Goal: Information Seeking & Learning: Learn about a topic

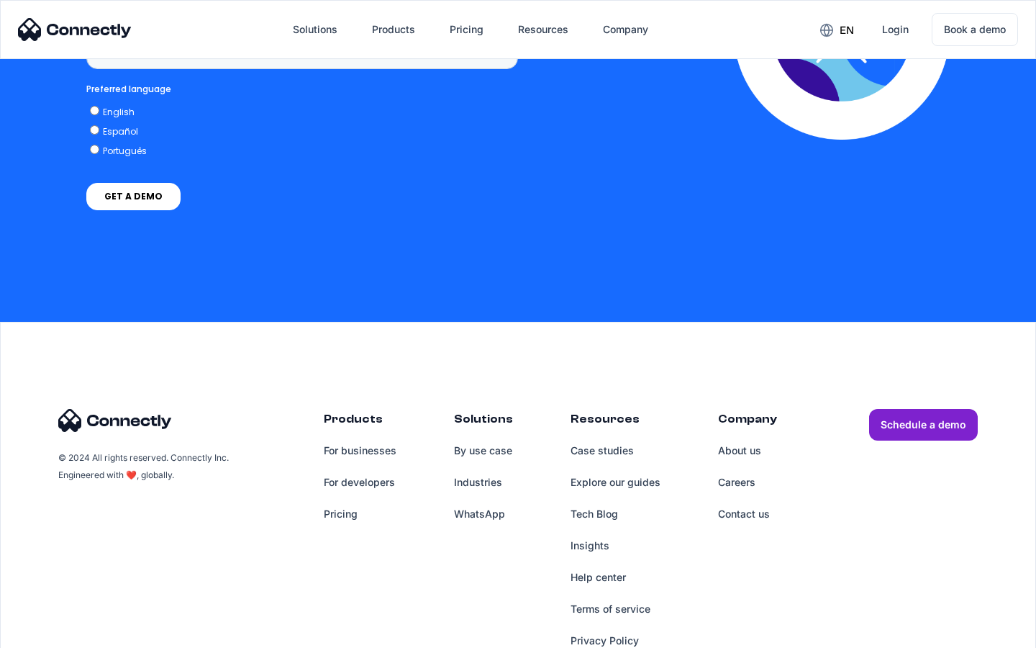
scroll to position [1091, 0]
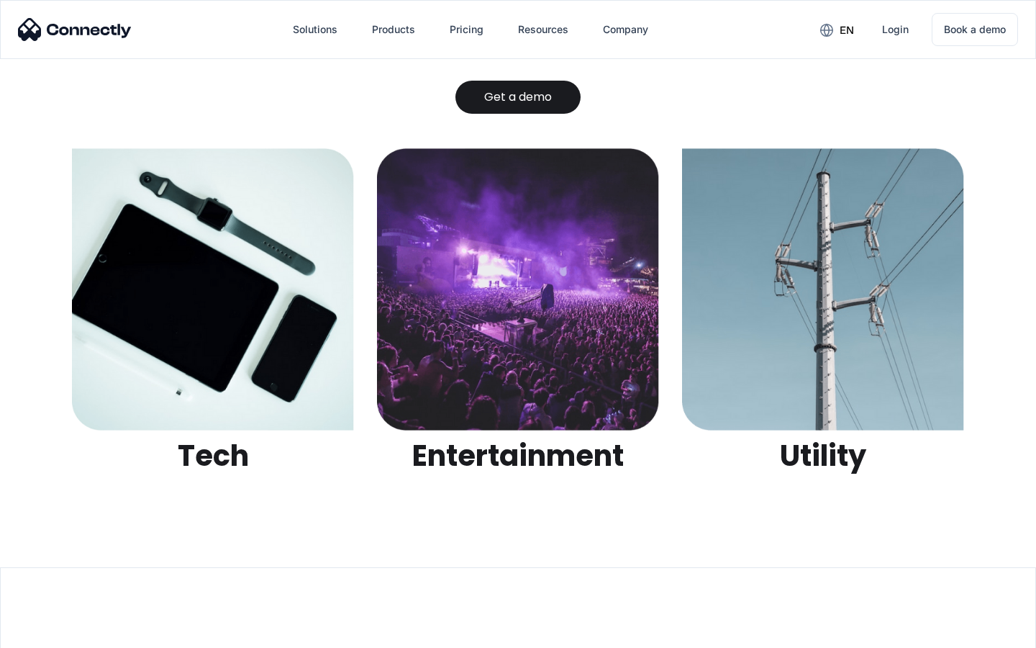
scroll to position [4541, 0]
